Goal: Task Accomplishment & Management: Complete application form

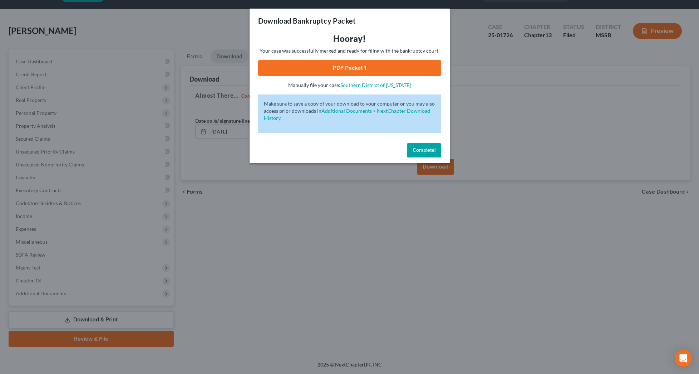
scroll to position [19, 0]
click at [441, 156] on div "Complete!" at bounding box center [350, 151] width 200 height 23
click at [434, 154] on button "Complete!" at bounding box center [424, 150] width 34 height 14
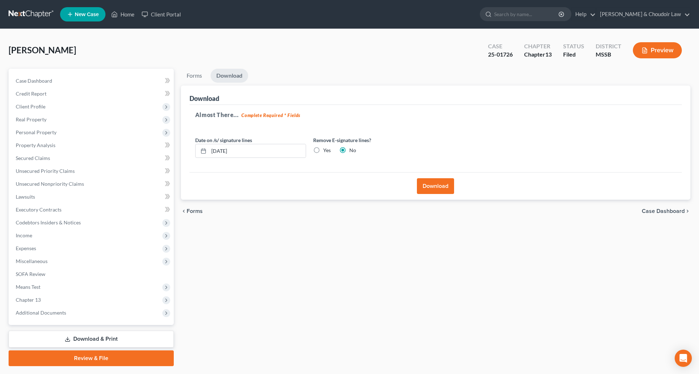
scroll to position [0, 0]
click at [655, 50] on button "Preview" at bounding box center [657, 50] width 49 height 16
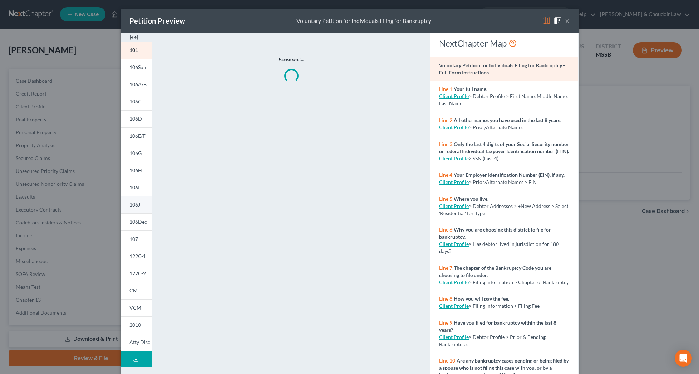
click at [138, 203] on span "106J" at bounding box center [134, 204] width 11 height 6
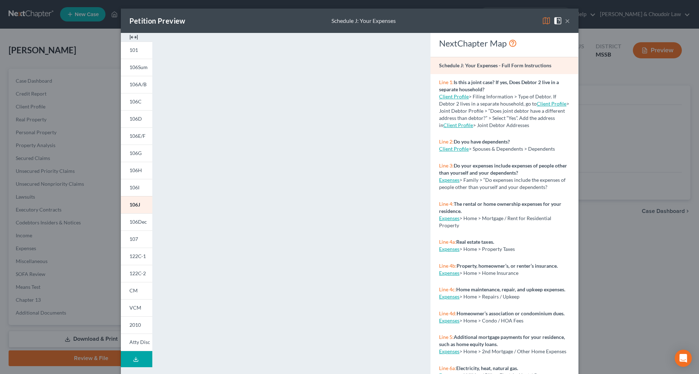
click at [567, 21] on button "×" at bounding box center [567, 20] width 5 height 9
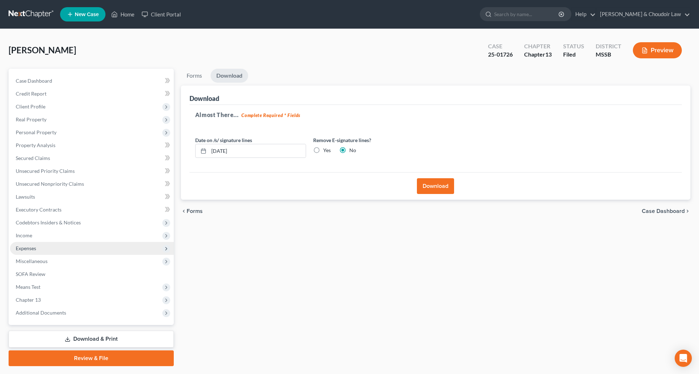
click at [35, 246] on span "Expenses" at bounding box center [26, 248] width 20 height 6
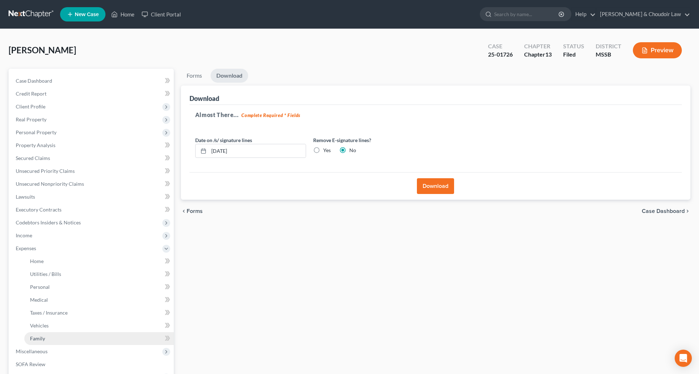
click at [46, 340] on link "Family" at bounding box center [98, 338] width 149 height 13
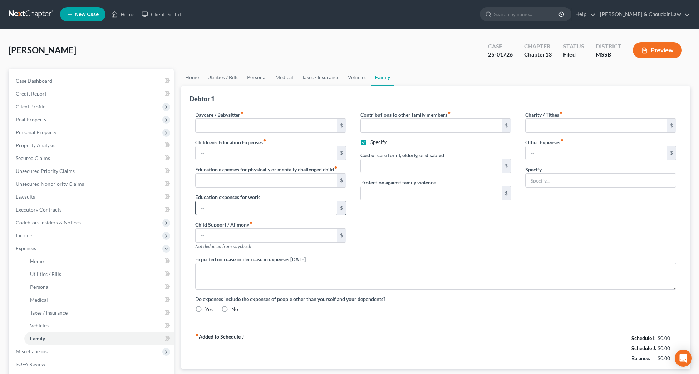
type input "0.00"
type input "400.00"
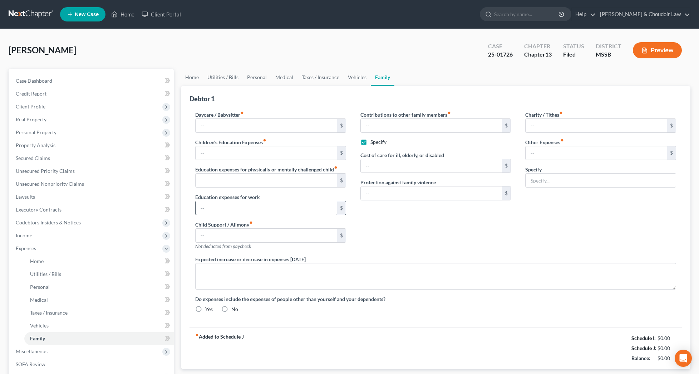
type input "400.00"
checkbox input "true"
type input "0.00"
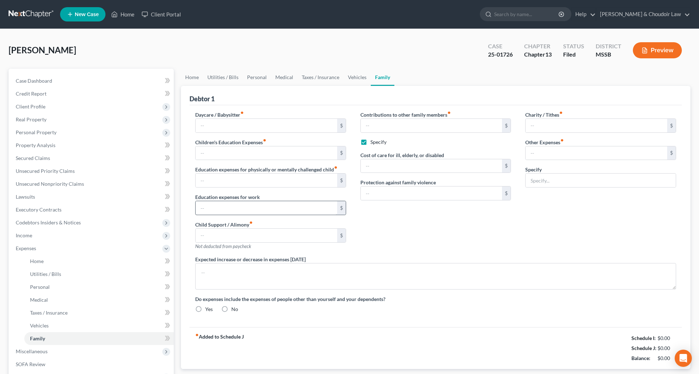
type input "0.00"
radio input "true"
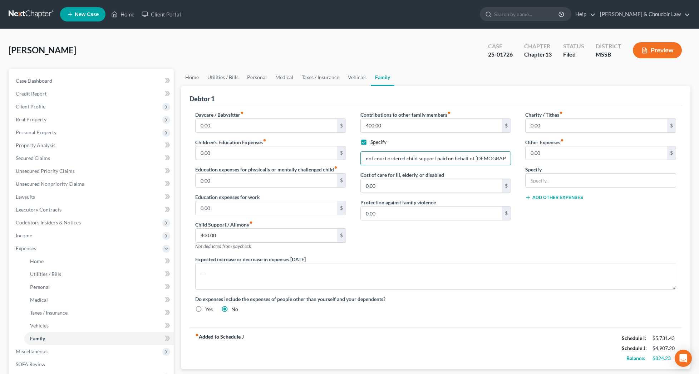
drag, startPoint x: 483, startPoint y: 159, endPoint x: 512, endPoint y: 159, distance: 29.0
click at [512, 159] on div "Contributions to other family members fiber_manual_record 400.00 $ Specify not …" at bounding box center [435, 183] width 165 height 144
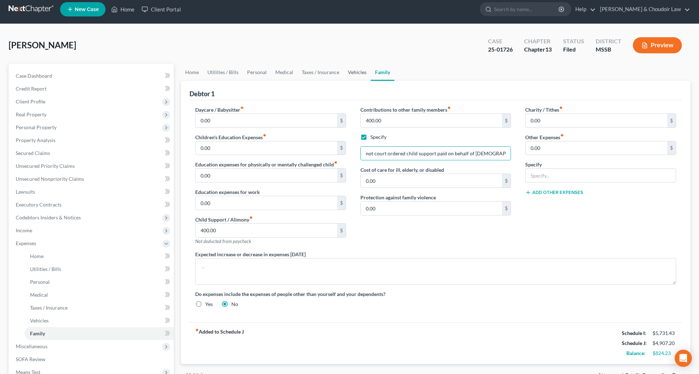
click at [352, 72] on link "Vehicles" at bounding box center [357, 72] width 27 height 17
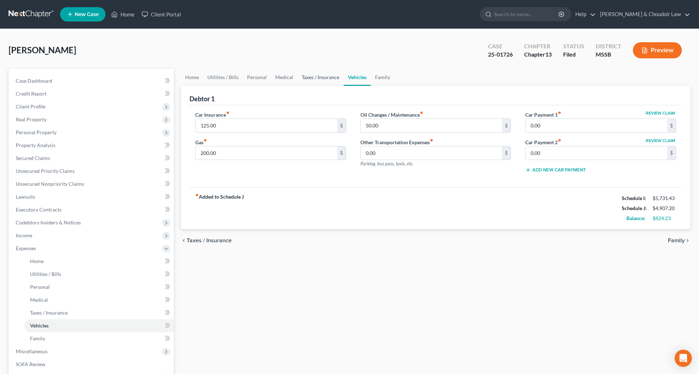
click at [310, 78] on link "Taxes / Insurance" at bounding box center [320, 77] width 46 height 17
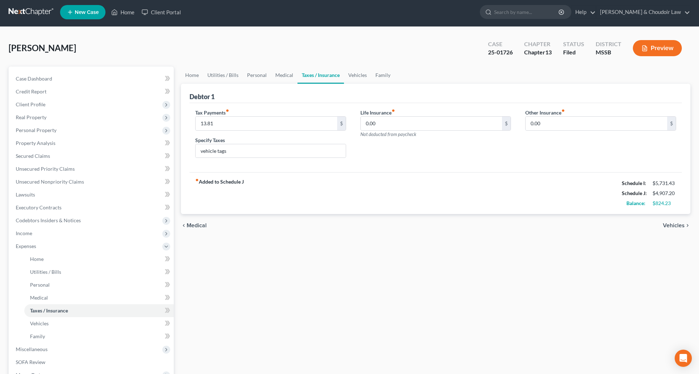
scroll to position [3, 0]
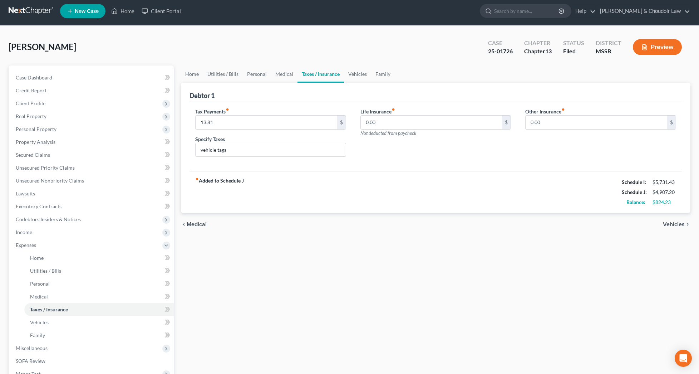
click at [675, 50] on button "Preview" at bounding box center [657, 47] width 49 height 16
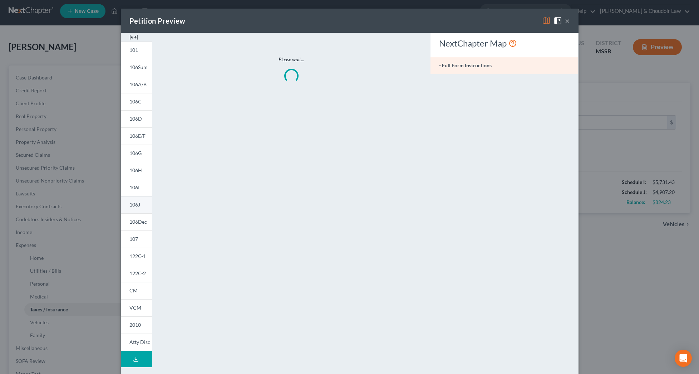
click at [138, 208] on link "106J" at bounding box center [136, 204] width 31 height 17
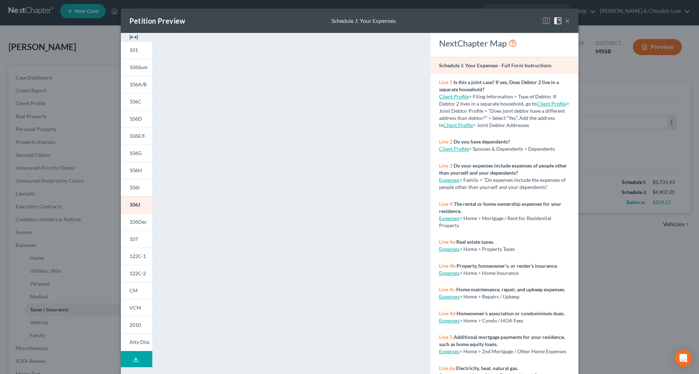
click at [567, 21] on button "×" at bounding box center [567, 20] width 5 height 9
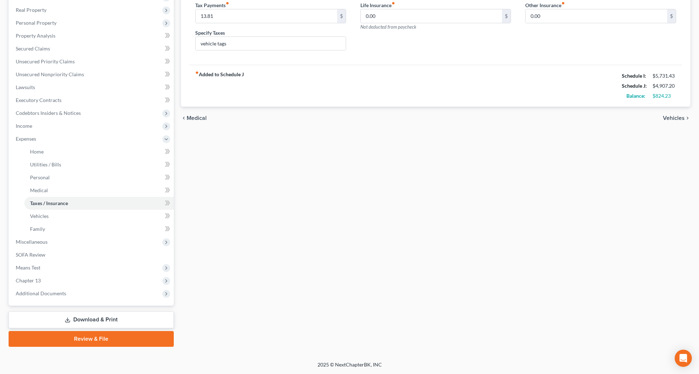
click at [93, 315] on link "Download & Print" at bounding box center [91, 319] width 165 height 17
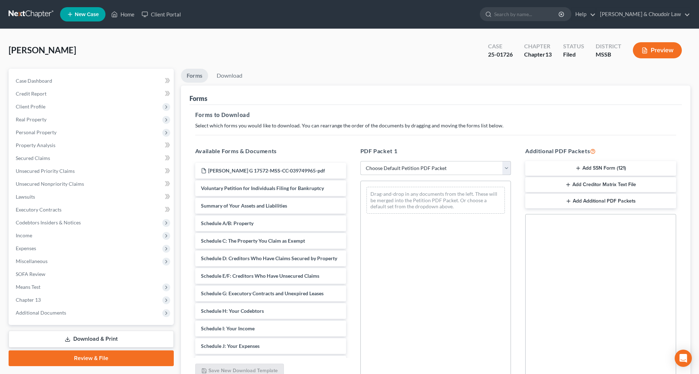
select select "2"
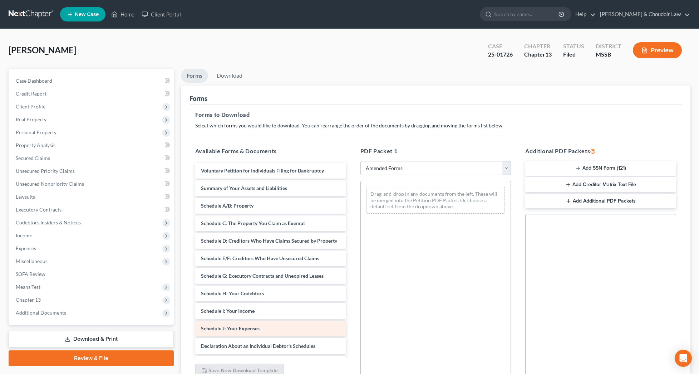
click at [246, 327] on span "Schedule J: Your Expenses" at bounding box center [230, 328] width 59 height 6
drag, startPoint x: 259, startPoint y: 328, endPoint x: 433, endPoint y: 209, distance: 210.6
click at [352, 208] on div "Schedule J: Your Expenses Voluntary Petition for Individuals Filing for Bankrup…" at bounding box center [270, 318] width 162 height 310
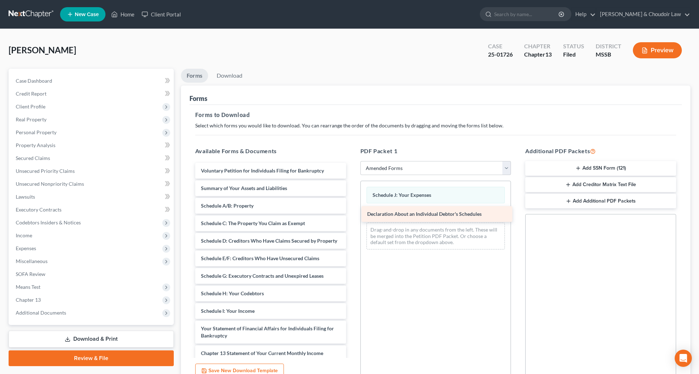
drag, startPoint x: 274, startPoint y: 330, endPoint x: 440, endPoint y: 216, distance: 201.6
click at [352, 216] on div "Declaration About an Individual Debtor's Schedules Voluntary Petition for Indiv…" at bounding box center [270, 309] width 162 height 293
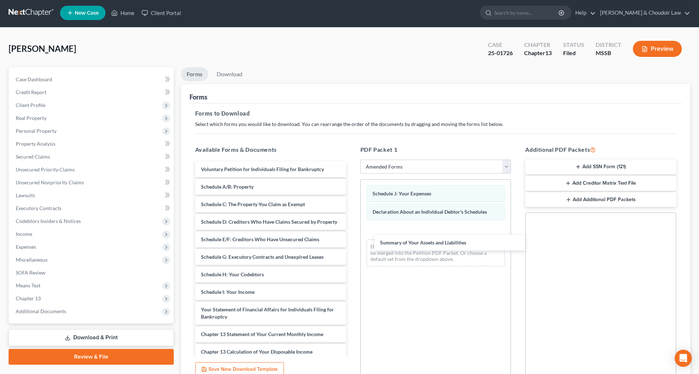
drag, startPoint x: 244, startPoint y: 189, endPoint x: 422, endPoint y: 245, distance: 186.7
click at [352, 245] on div "Summary of Your Assets and Liabilities Voluntary Petition for Individuals Filin…" at bounding box center [270, 298] width 162 height 275
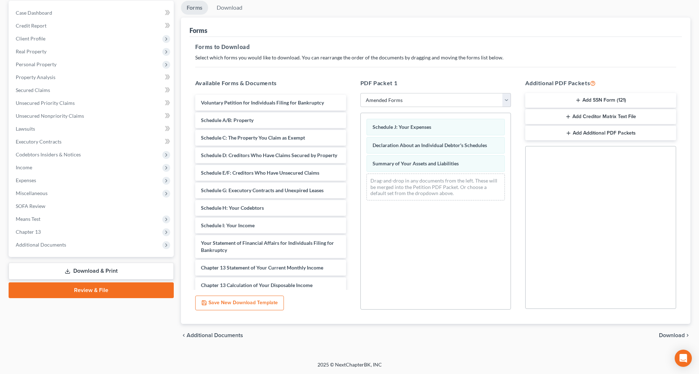
click at [681, 333] on span "Download" at bounding box center [672, 335] width 26 height 6
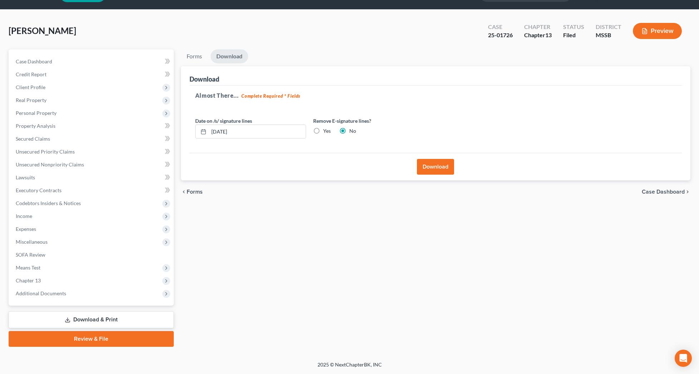
click at [439, 174] on div "Download" at bounding box center [435, 167] width 492 height 28
click at [438, 167] on button "Download" at bounding box center [435, 167] width 37 height 16
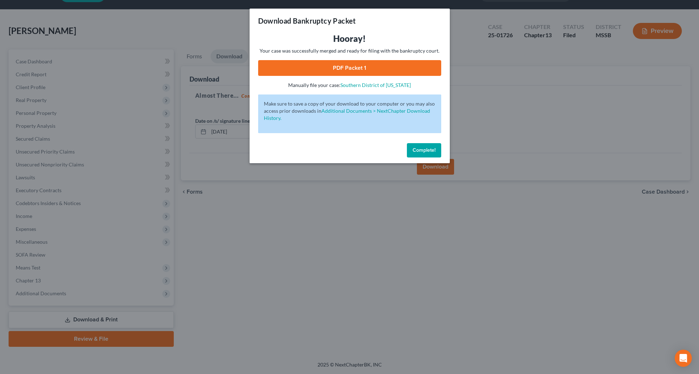
click at [369, 74] on link "PDF Packet 1" at bounding box center [349, 68] width 183 height 16
